Goal: Information Seeking & Learning: Find specific page/section

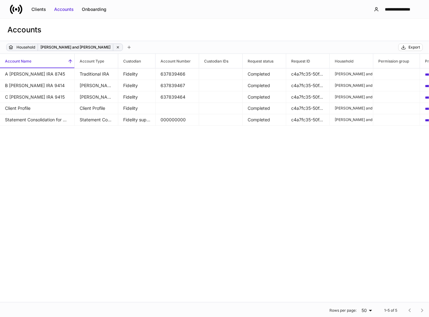
click at [117, 48] on icon at bounding box center [118, 47] width 2 height 2
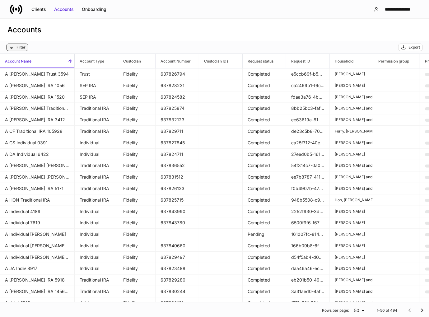
click at [25, 48] on div "Filter" at bounding box center [20, 47] width 9 height 5
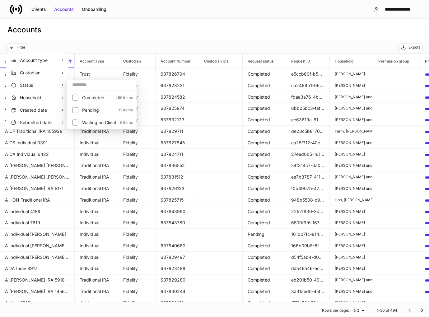
click at [82, 87] on input "text" at bounding box center [101, 84] width 69 height 11
type input "******"
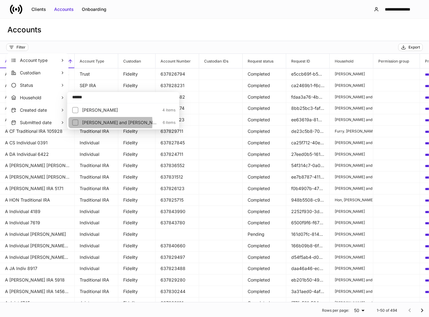
click at [84, 123] on p "[PERSON_NAME] and [PERSON_NAME]" at bounding box center [120, 122] width 77 height 6
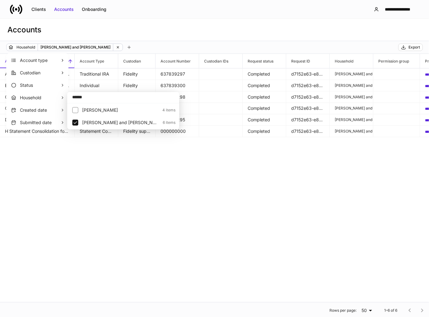
click at [168, 38] on div at bounding box center [214, 158] width 429 height 317
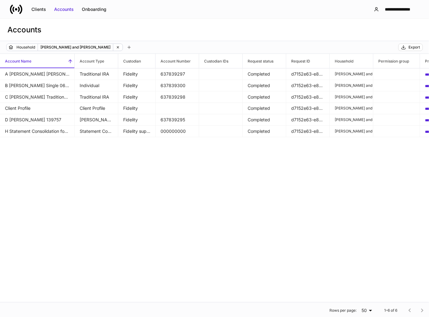
click at [61, 10] on div "Accounts" at bounding box center [64, 9] width 20 height 6
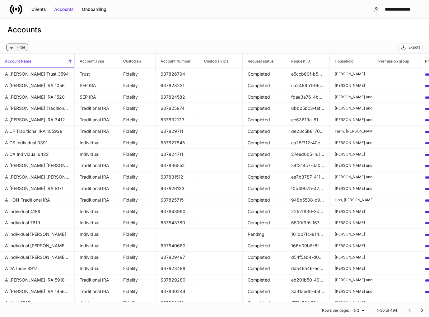
click at [26, 48] on button "Filter" at bounding box center [17, 47] width 22 height 7
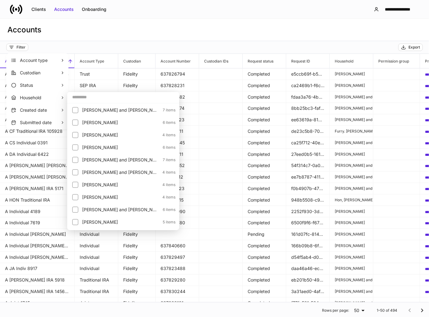
click at [82, 97] on input "text" at bounding box center [123, 96] width 112 height 11
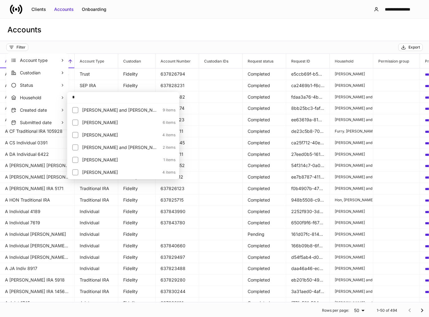
type input "*"
click at [78, 171] on div at bounding box center [77, 172] width 10 height 9
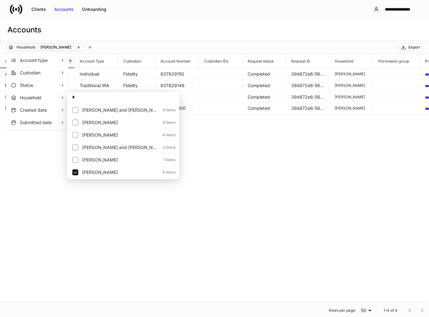
click at [218, 152] on div at bounding box center [214, 158] width 429 height 317
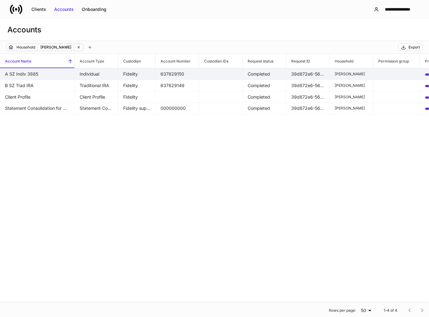
click at [53, 74] on td "A SZ Indiv 3885" at bounding box center [37, 74] width 75 height 12
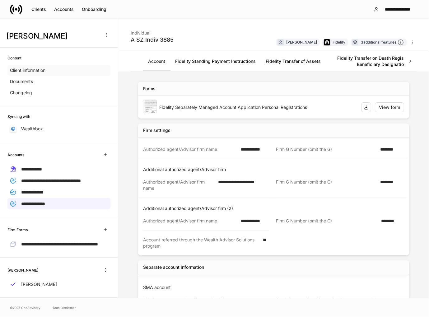
click at [35, 68] on p "Client information" at bounding box center [27, 70] width 35 height 6
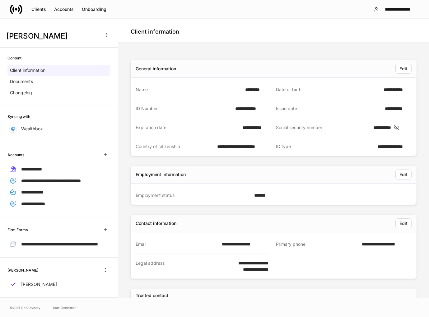
click at [57, 3] on div "Clients Accounts Onboarding" at bounding box center [60, 9] width 100 height 12
click at [62, 8] on div "Accounts" at bounding box center [64, 9] width 20 height 6
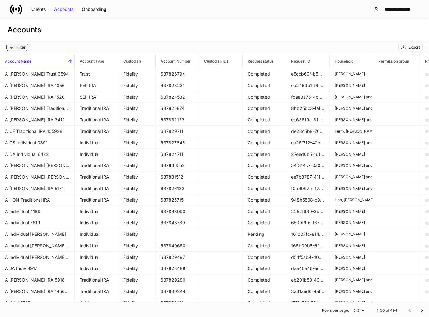
click at [19, 48] on div "Filter" at bounding box center [20, 47] width 9 height 5
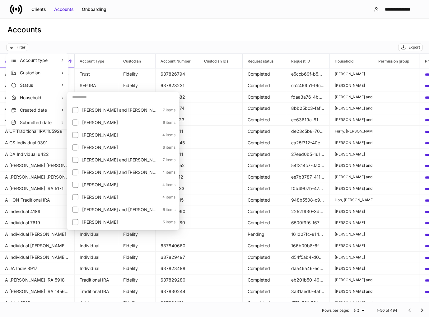
click at [84, 96] on input "text" at bounding box center [123, 96] width 112 height 11
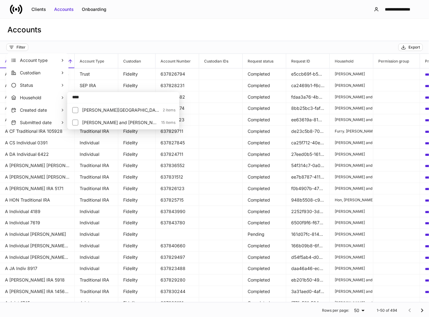
type input "****"
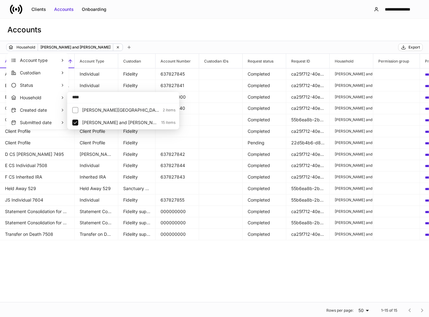
click at [163, 41] on div at bounding box center [214, 158] width 429 height 317
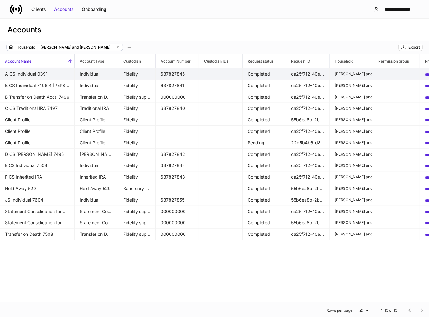
click at [122, 77] on td "Fidelity" at bounding box center [136, 74] width 37 height 12
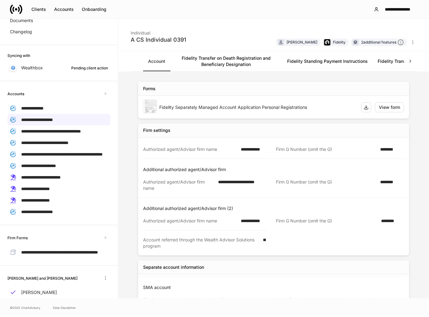
scroll to position [62, 0]
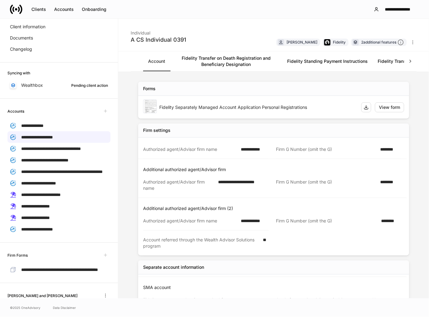
click at [394, 60] on link "Fidelity Transfer of Assets" at bounding box center [405, 61] width 65 height 20
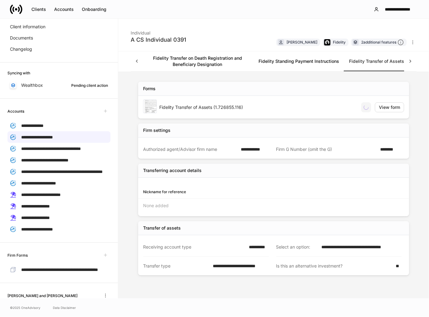
scroll to position [0, 33]
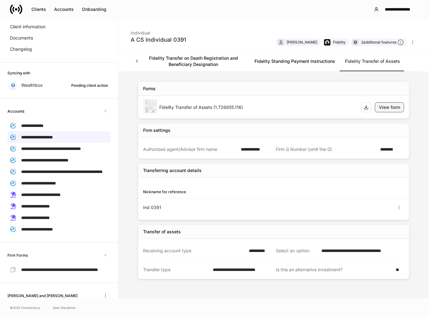
click at [383, 107] on div "View form" at bounding box center [389, 107] width 21 height 6
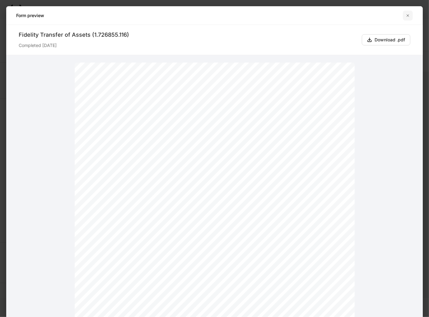
click at [409, 16] on icon "button" at bounding box center [407, 15] width 5 height 5
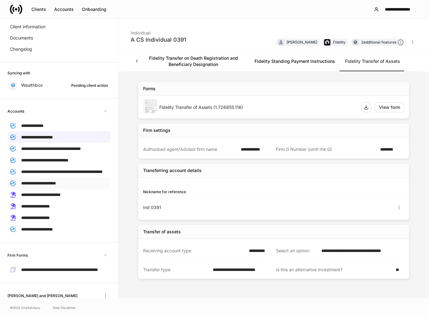
click at [48, 185] on span "**********" at bounding box center [38, 183] width 35 height 4
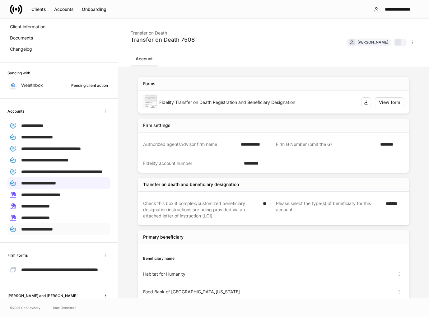
click at [53, 231] on span "**********" at bounding box center [37, 229] width 32 height 4
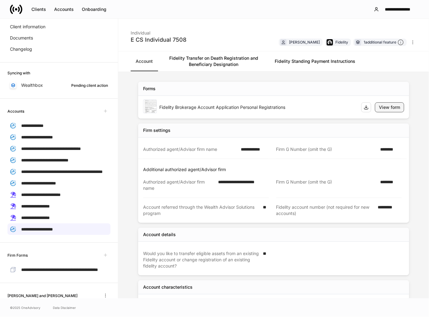
click at [394, 107] on div "View form" at bounding box center [389, 107] width 21 height 6
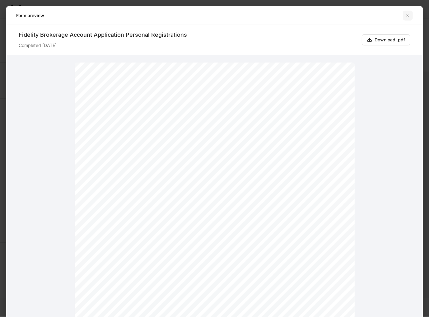
click at [407, 14] on icon "button" at bounding box center [408, 15] width 2 height 2
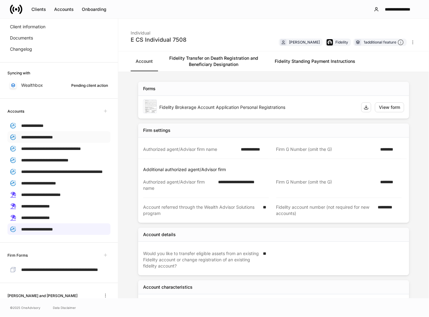
click at [51, 138] on span "**********" at bounding box center [37, 137] width 32 height 4
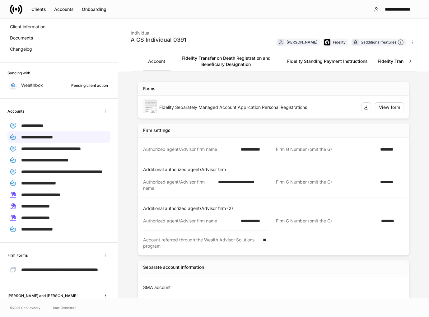
click at [411, 63] on icon at bounding box center [410, 61] width 6 height 6
click at [379, 105] on div "View form" at bounding box center [389, 107] width 21 height 6
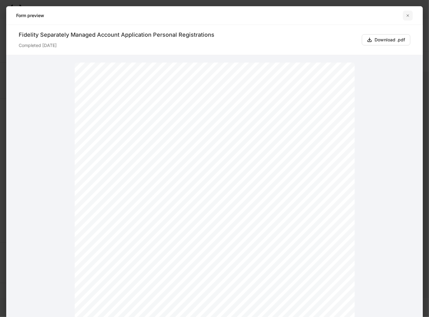
click at [408, 15] on icon "button" at bounding box center [407, 15] width 5 height 5
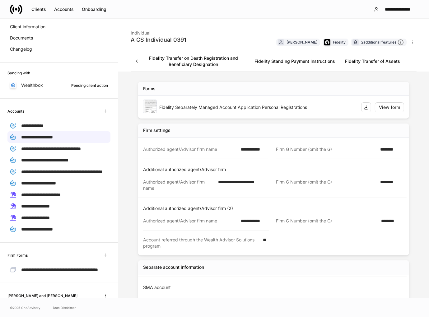
click at [350, 61] on link "Fidelity Transfer of Assets" at bounding box center [372, 61] width 65 height 20
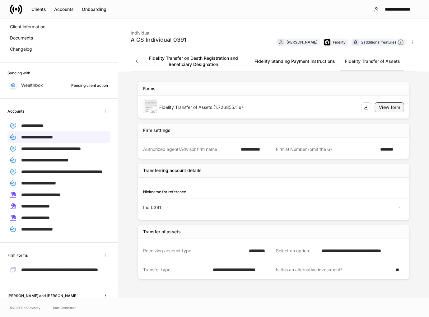
click at [388, 107] on div "View form" at bounding box center [389, 107] width 21 height 6
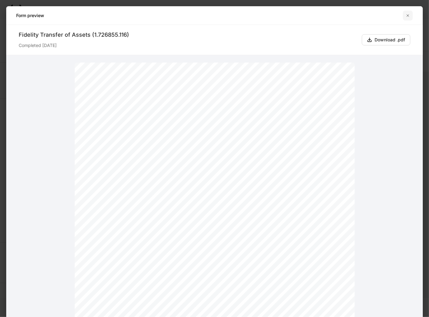
click at [406, 14] on icon "button" at bounding box center [407, 15] width 5 height 5
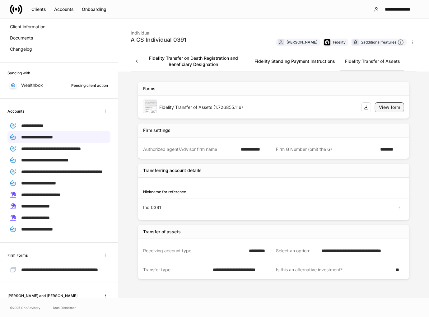
click at [378, 107] on button "View form" at bounding box center [389, 107] width 29 height 10
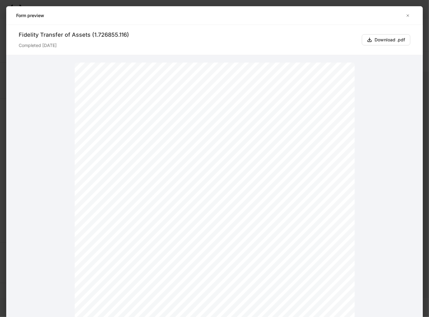
drag, startPoint x: 406, startPoint y: 16, endPoint x: 399, endPoint y: 19, distance: 7.4
click at [406, 16] on icon "button" at bounding box center [407, 15] width 5 height 5
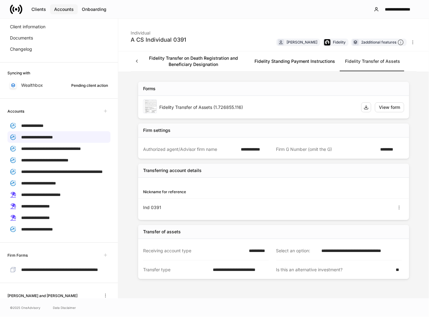
click at [69, 10] on div "Accounts" at bounding box center [64, 9] width 20 height 6
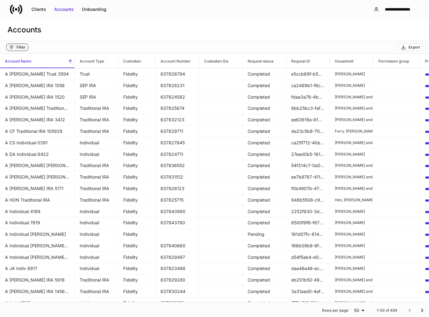
click at [22, 47] on div "Filter" at bounding box center [20, 47] width 9 height 5
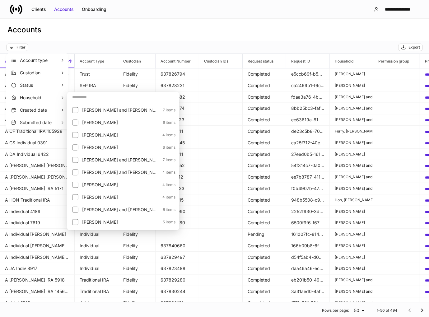
click at [80, 100] on input "text" at bounding box center [123, 96] width 112 height 11
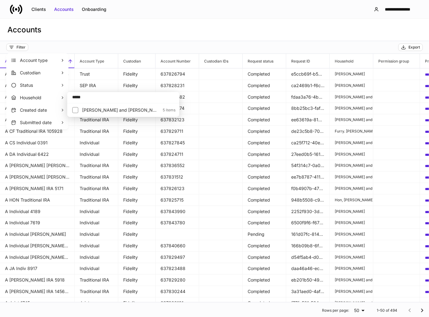
type input "*****"
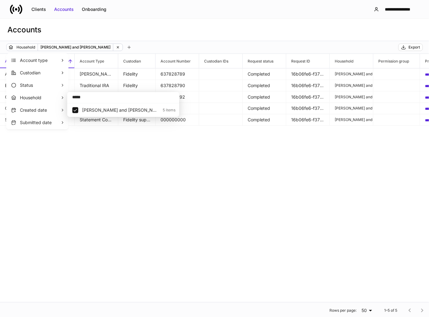
click at [197, 168] on div at bounding box center [214, 158] width 429 height 317
